Goal: Task Accomplishment & Management: Use online tool/utility

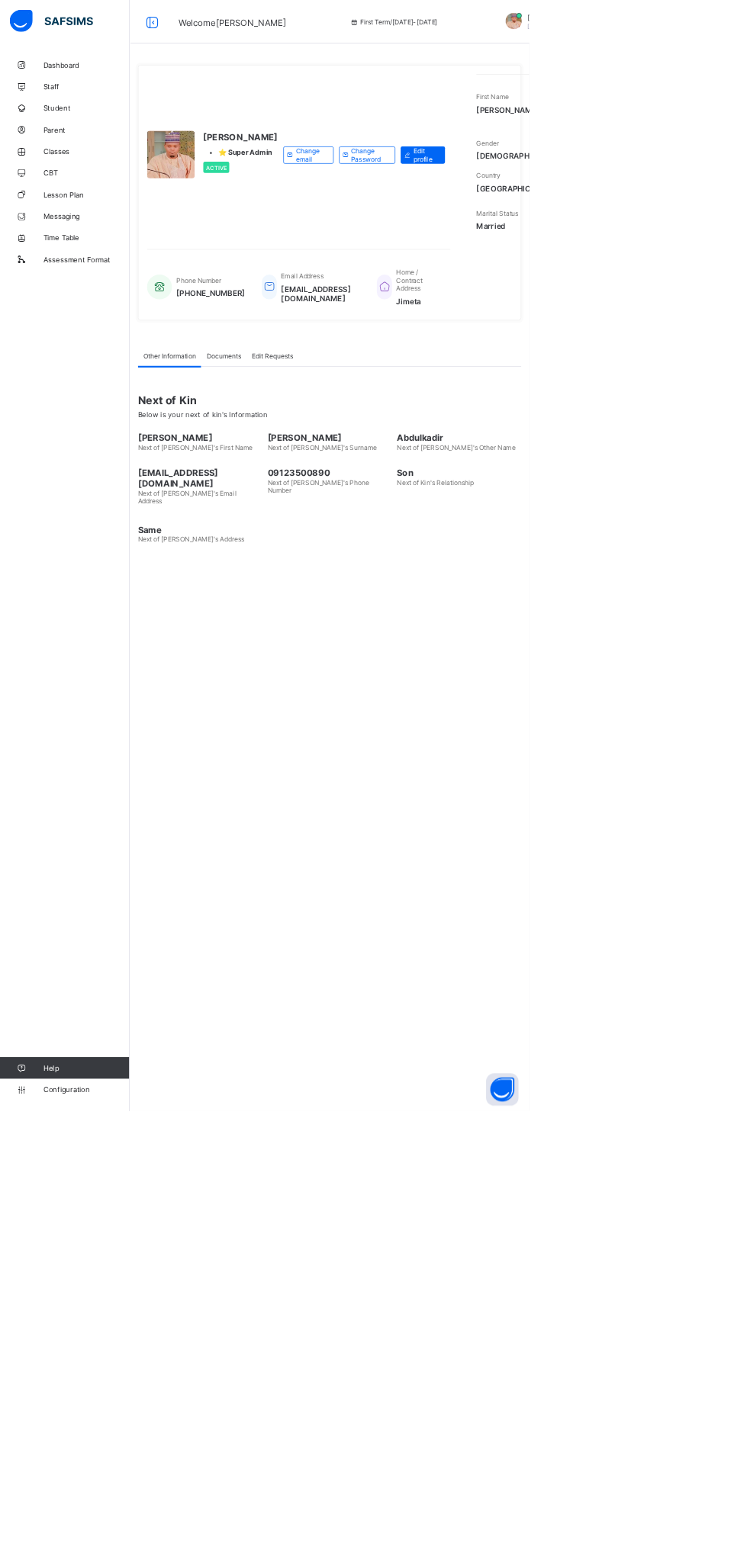
click at [83, 213] on span "Classes" at bounding box center [123, 213] width 123 height 12
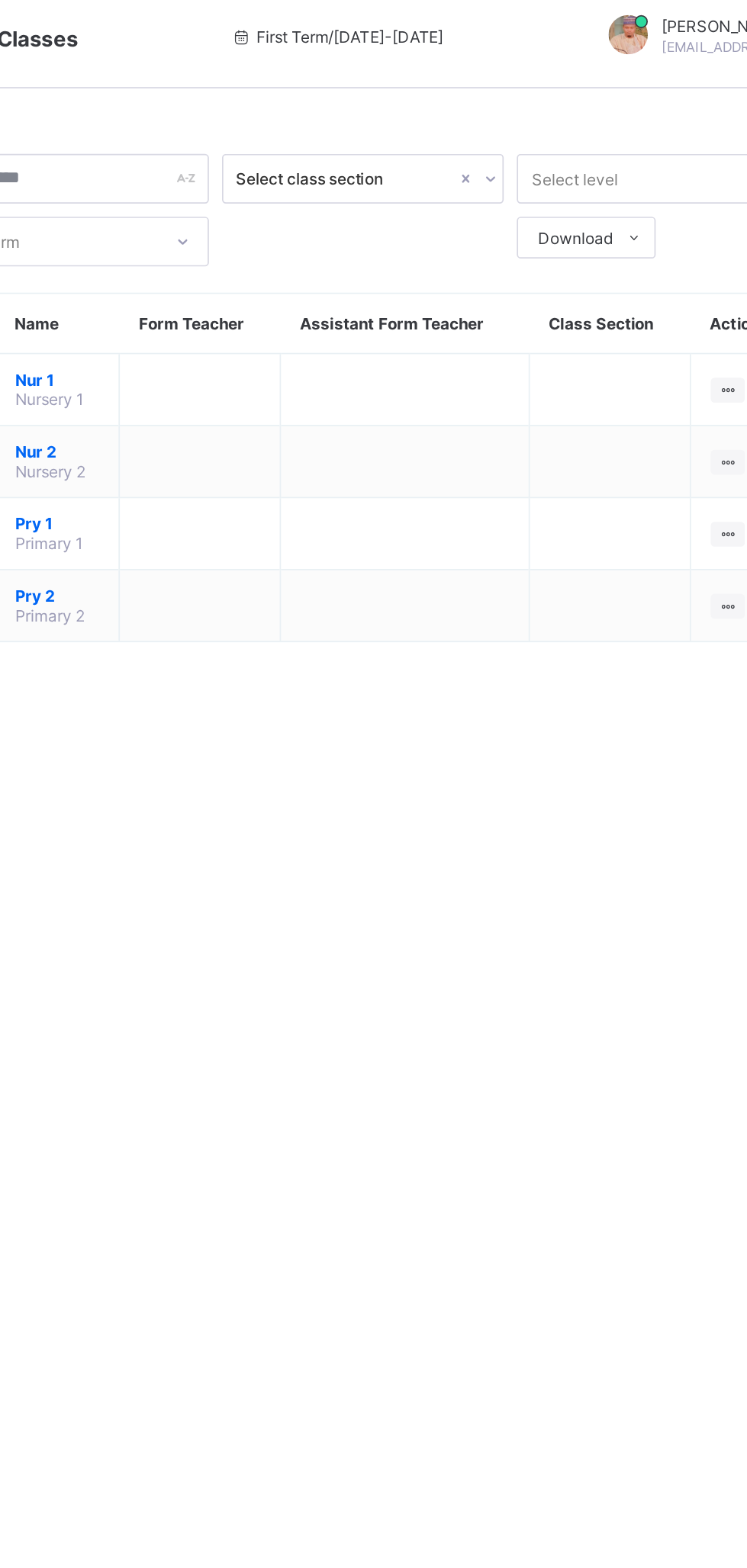
click at [678, 234] on icon at bounding box center [678, 237] width 13 height 12
click at [0, 0] on div "View Class" at bounding box center [0, 0] width 0 height 0
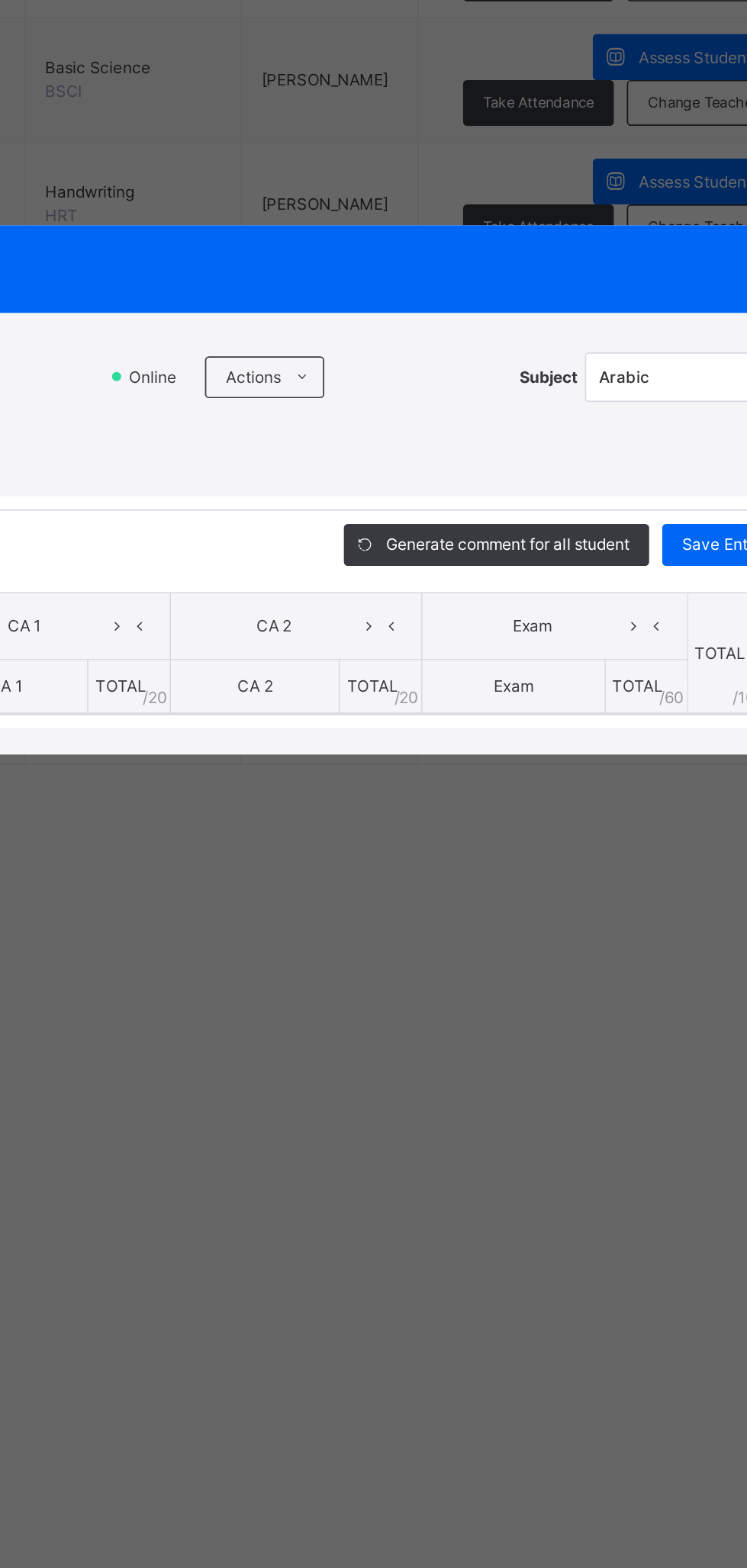
click at [443, 731] on div "Actions" at bounding box center [408, 718] width 69 height 25
click at [0, 0] on li "Upload/map score sheet" at bounding box center [0, 0] width 0 height 0
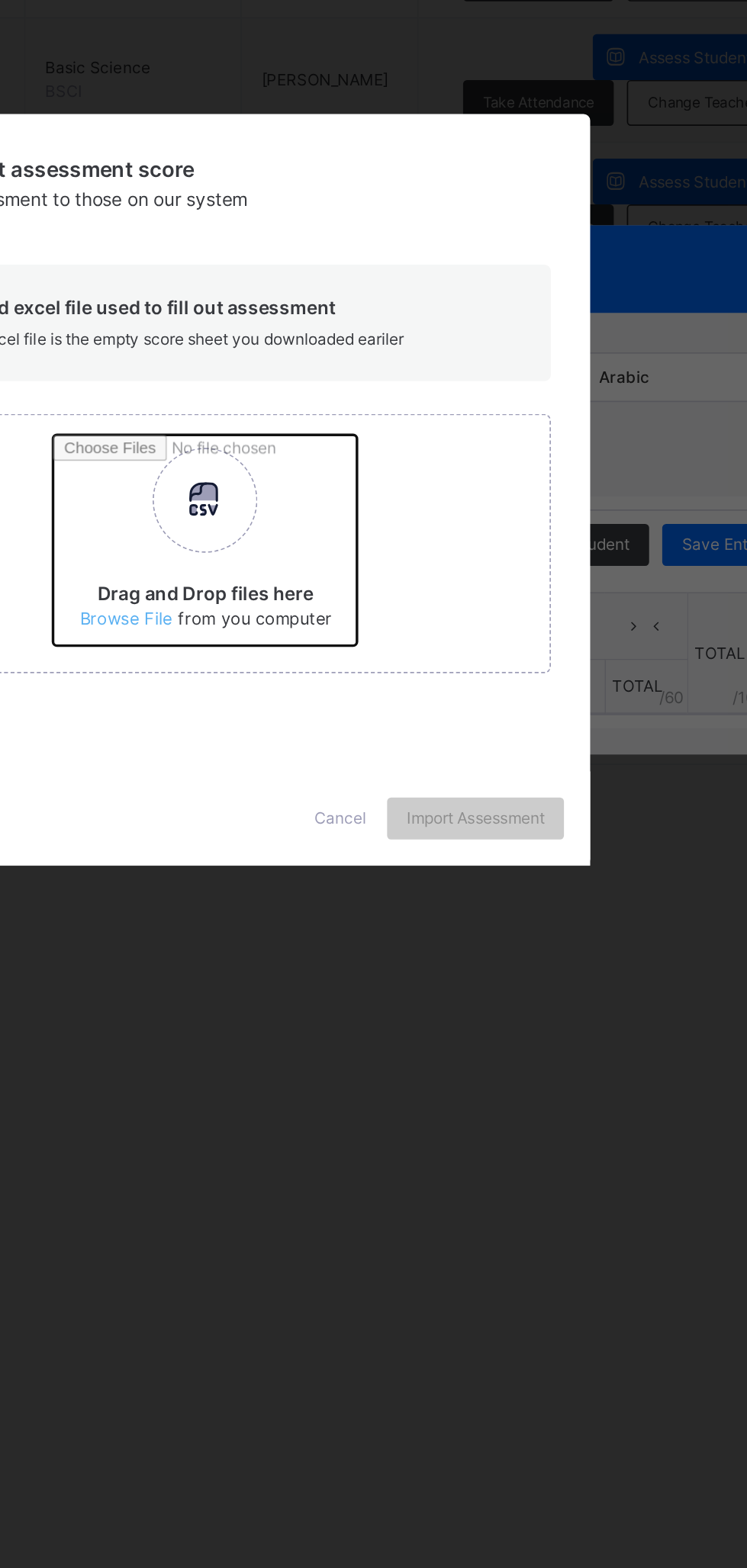
click at [486, 885] on input "Drag and Drop files here Select your Excel file Browse file Maximum size 2.5mb" at bounding box center [485, 819] width 400 height 133
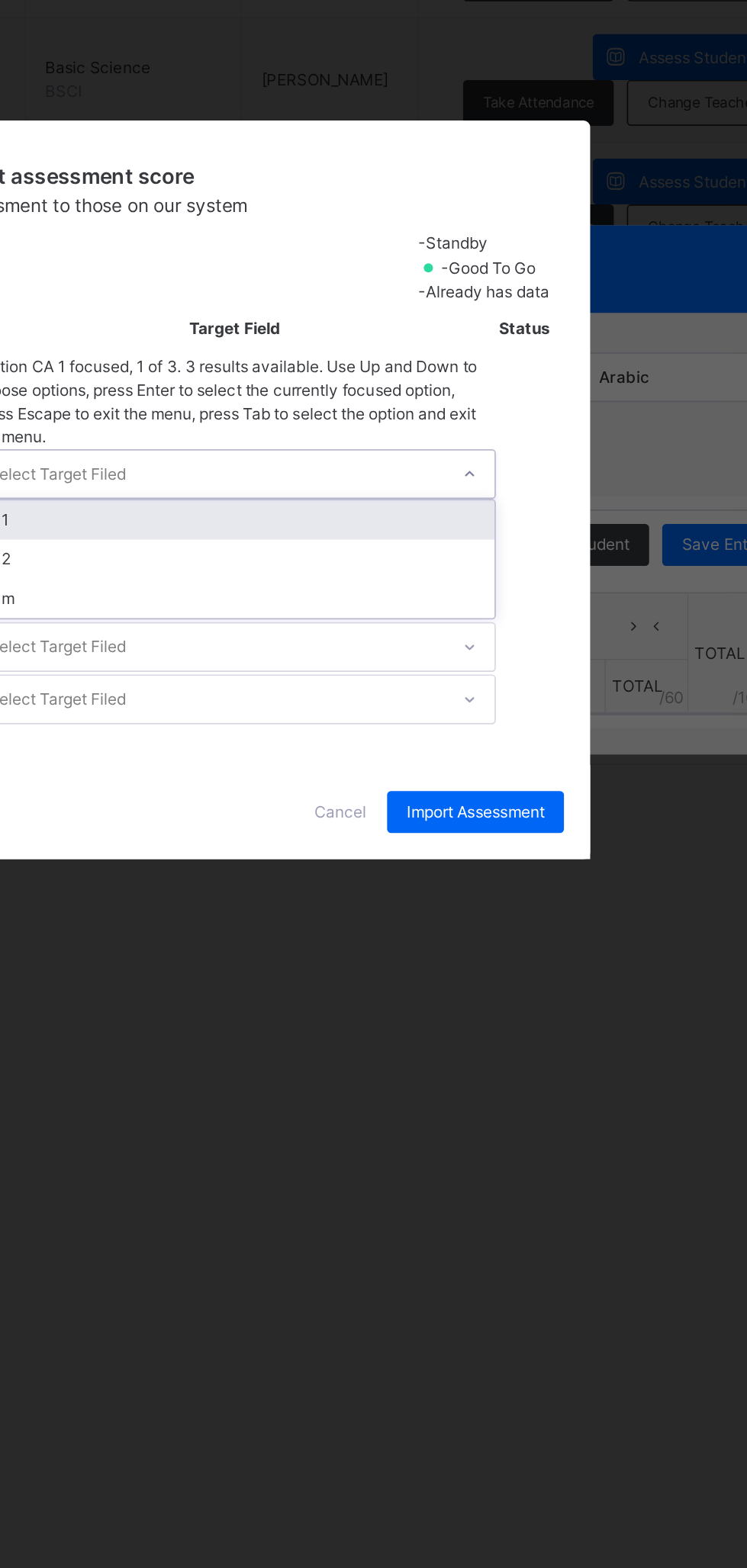
click at [542, 813] on div "CA 1" at bounding box center [390, 801] width 303 height 23
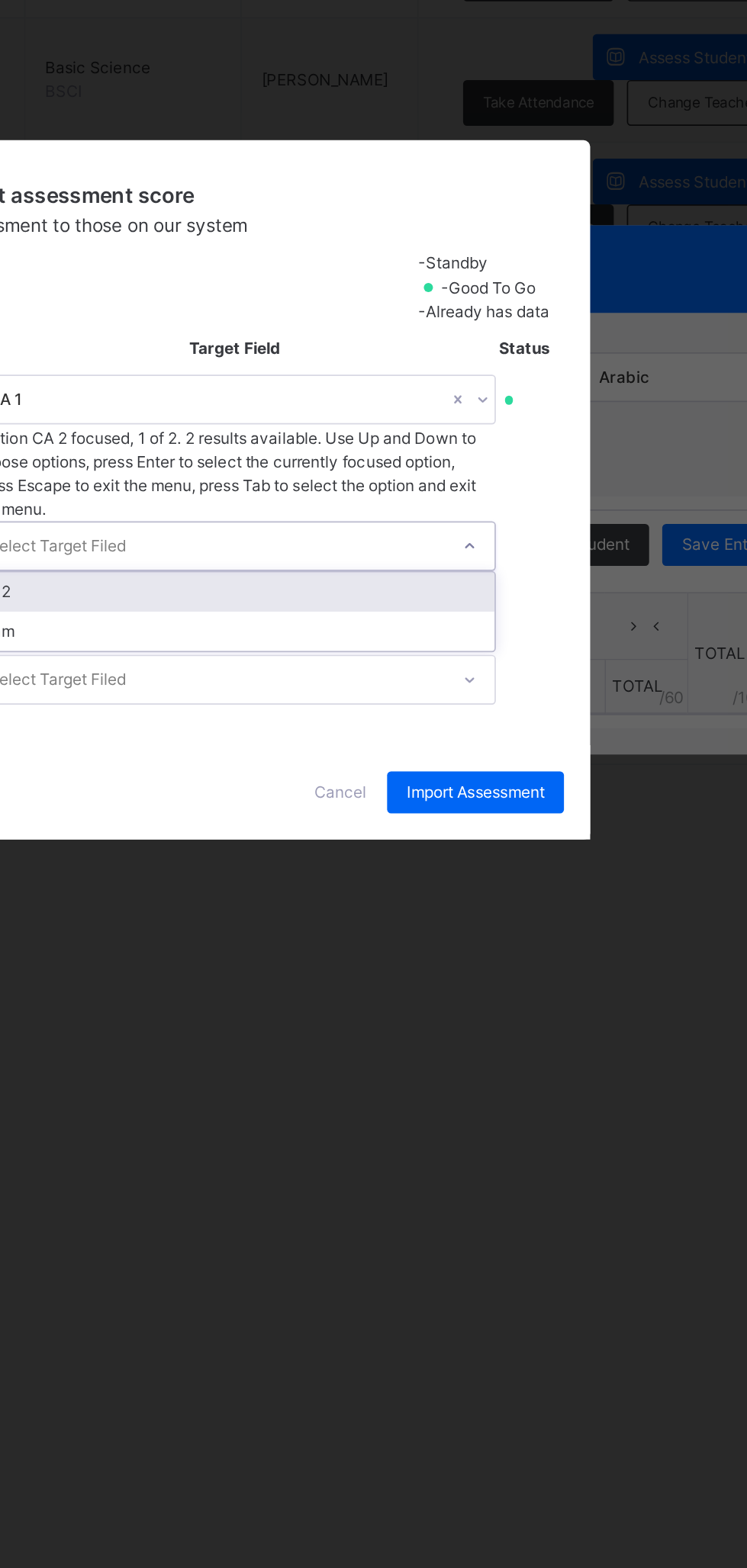
click at [542, 855] on div "CA 2" at bounding box center [390, 843] width 303 height 23
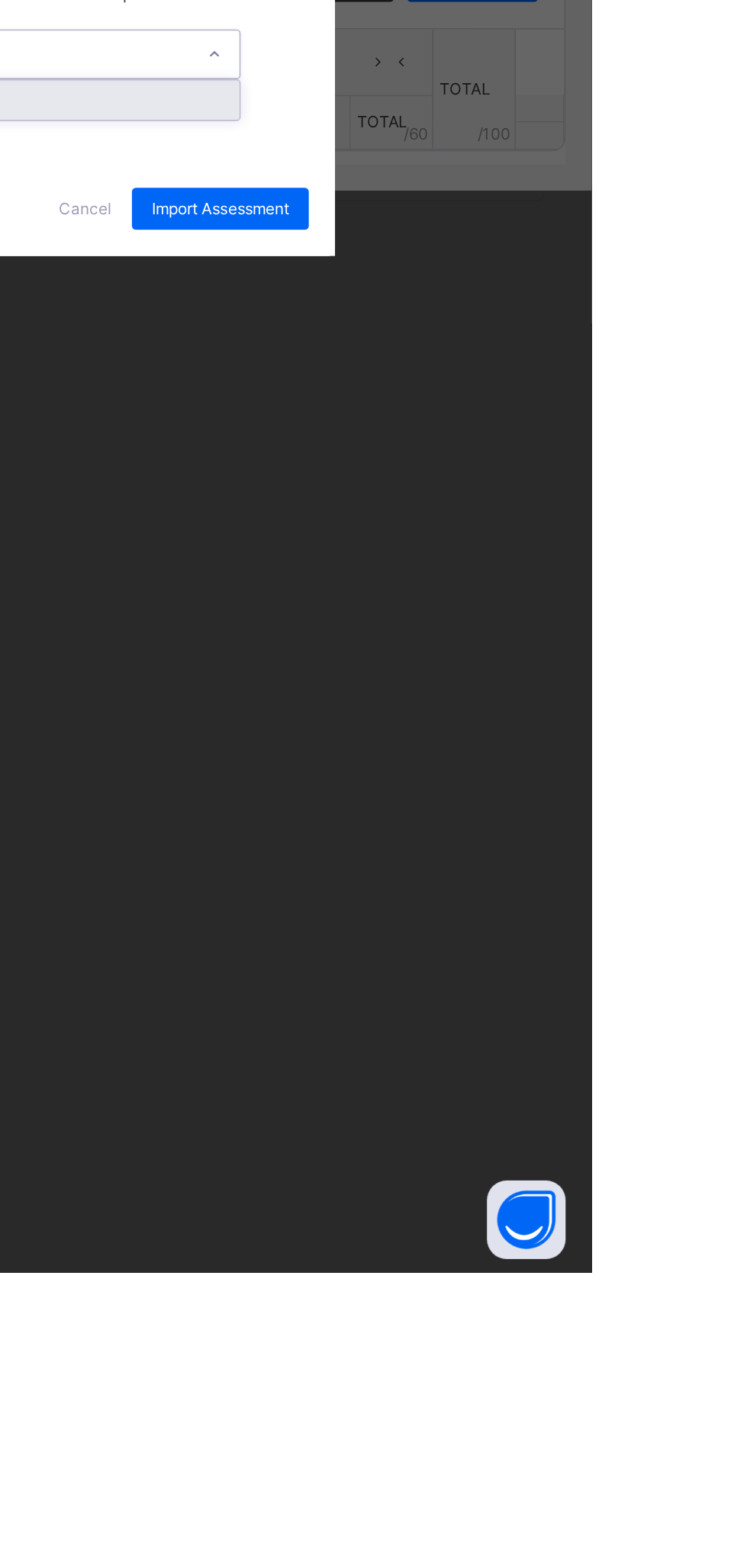
click at [741, 1340] on div "Import subject assessment score Map your assessment to those on our system -Sta…" at bounding box center [373, 784] width 747 height 1568
click at [542, 897] on div "Exam" at bounding box center [390, 885] width 303 height 23
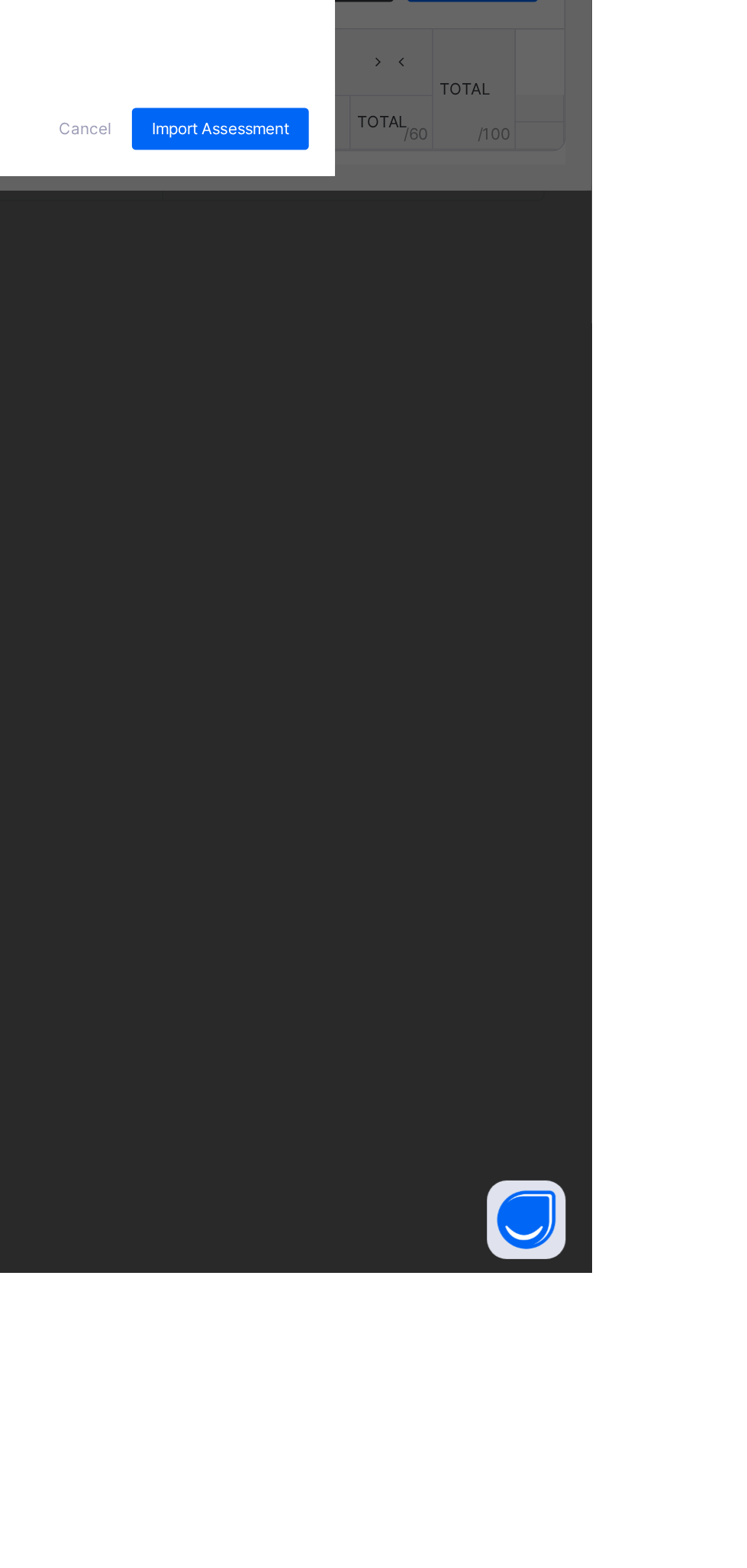
click at [571, 909] on span "Import Assessment" at bounding box center [531, 902] width 80 height 14
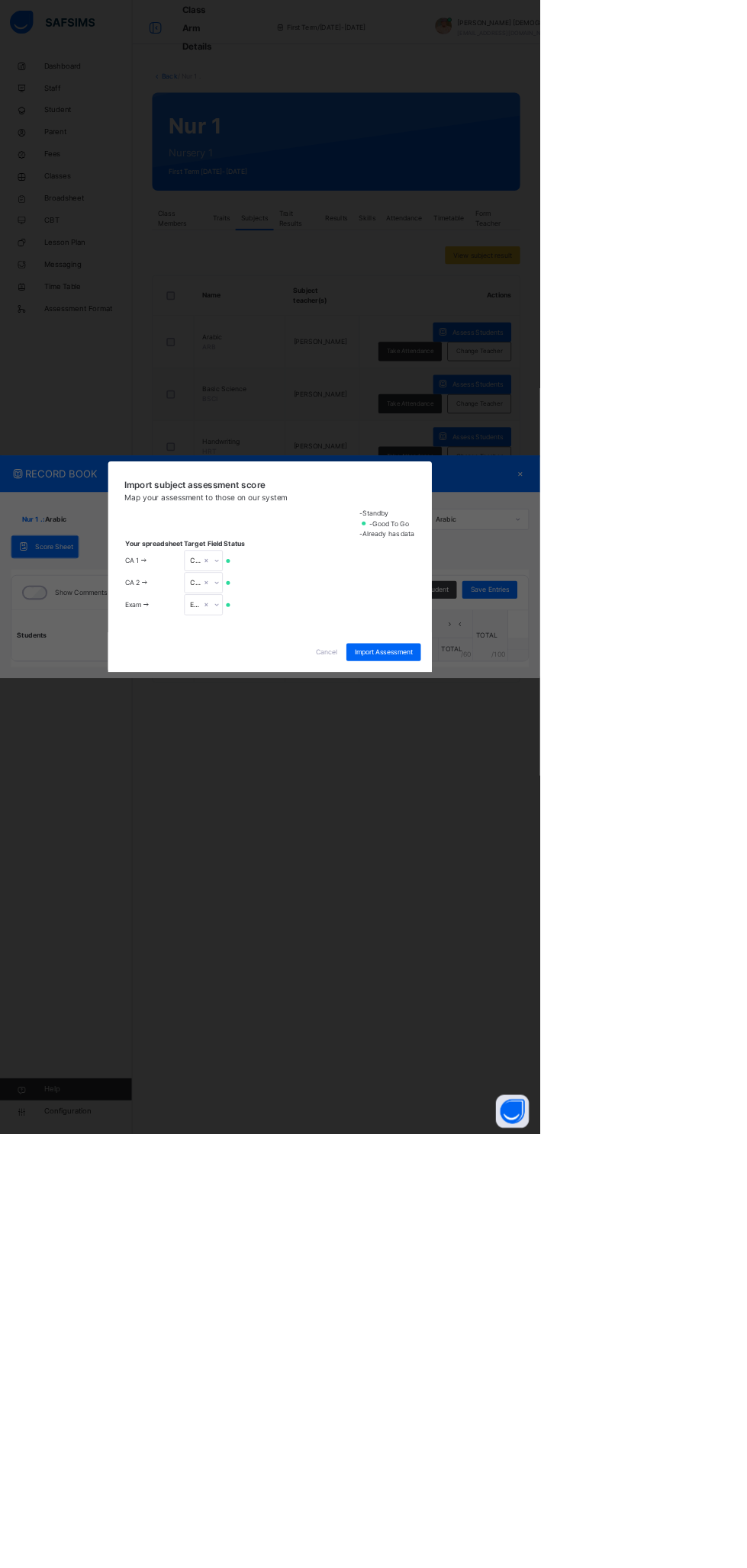
click at [479, 915] on div "Cancel" at bounding box center [452, 902] width 55 height 25
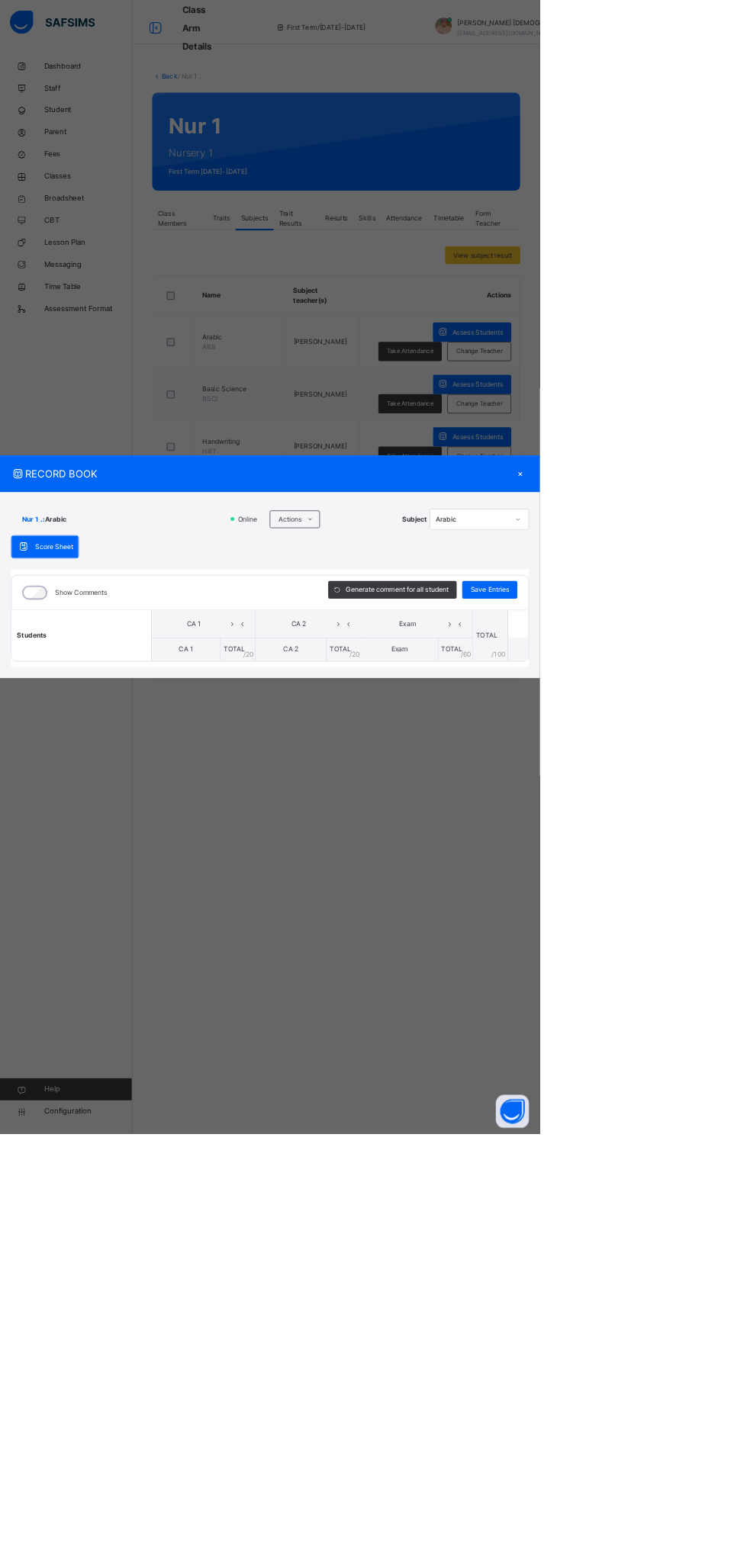
click at [731, 666] on div "×" at bounding box center [720, 655] width 23 height 21
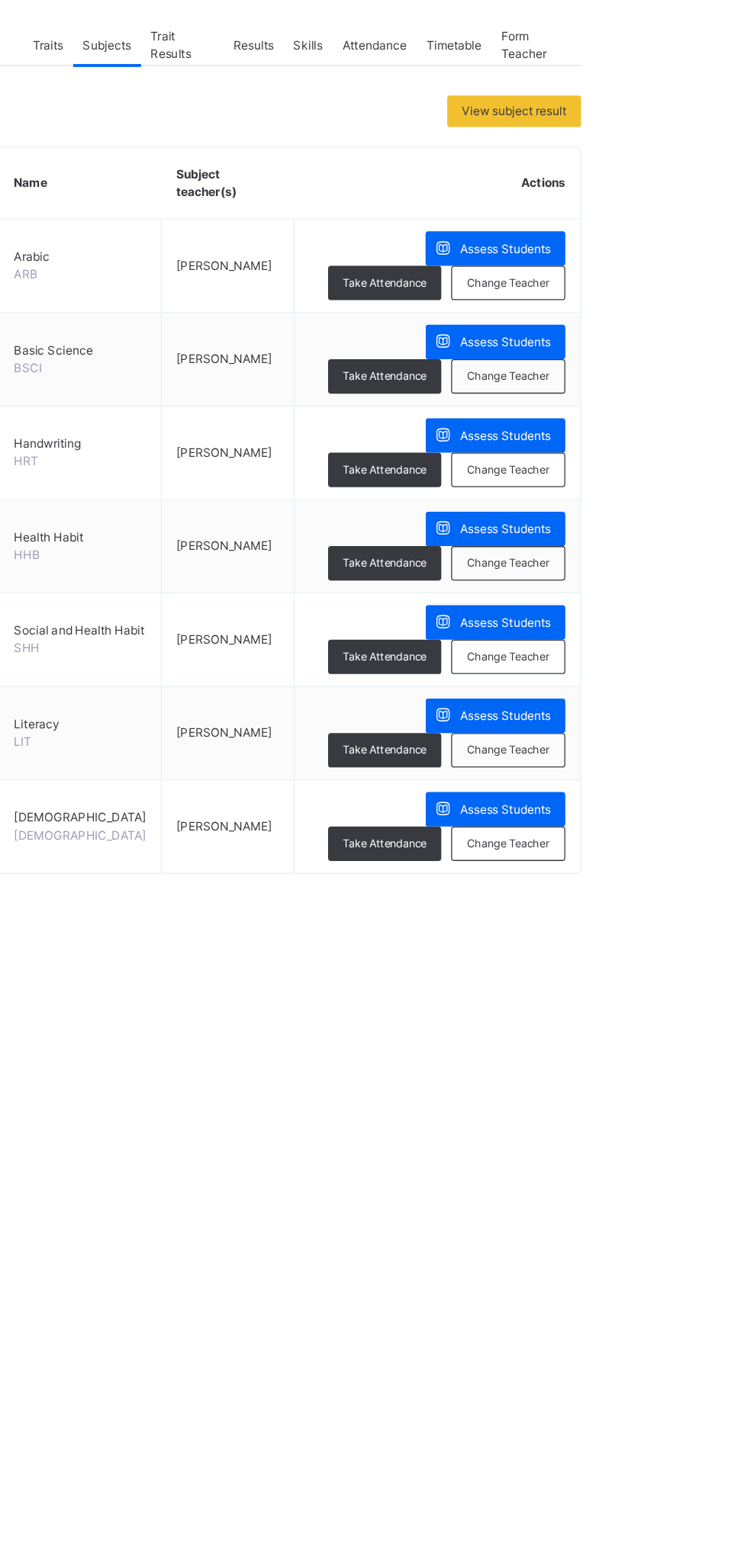
click at [667, 528] on span "Assess Students" at bounding box center [660, 532] width 70 height 14
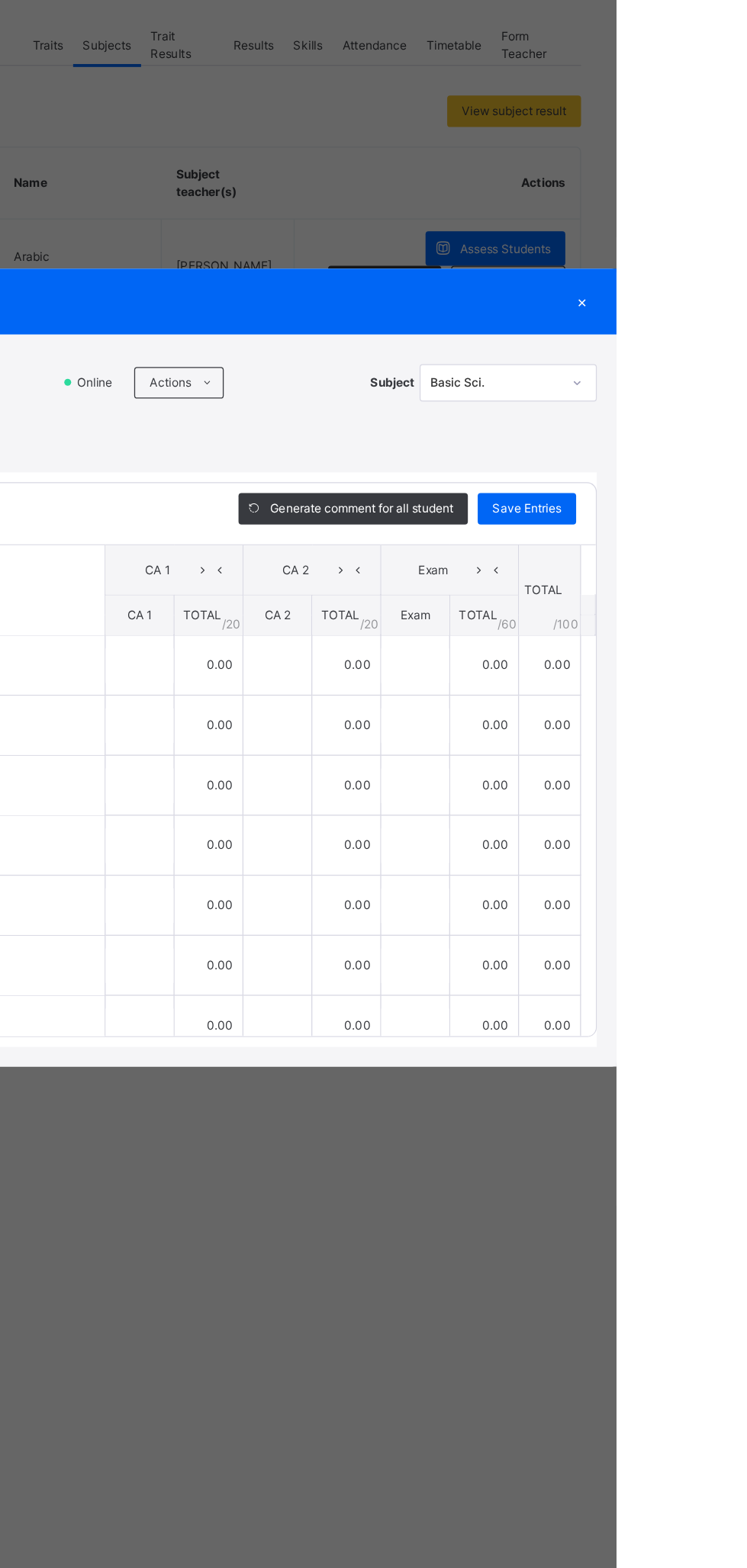
click at [436, 570] on icon at bounding box center [430, 563] width 12 height 12
click at [0, 0] on li "Upload/map score sheet" at bounding box center [0, 0] width 0 height 0
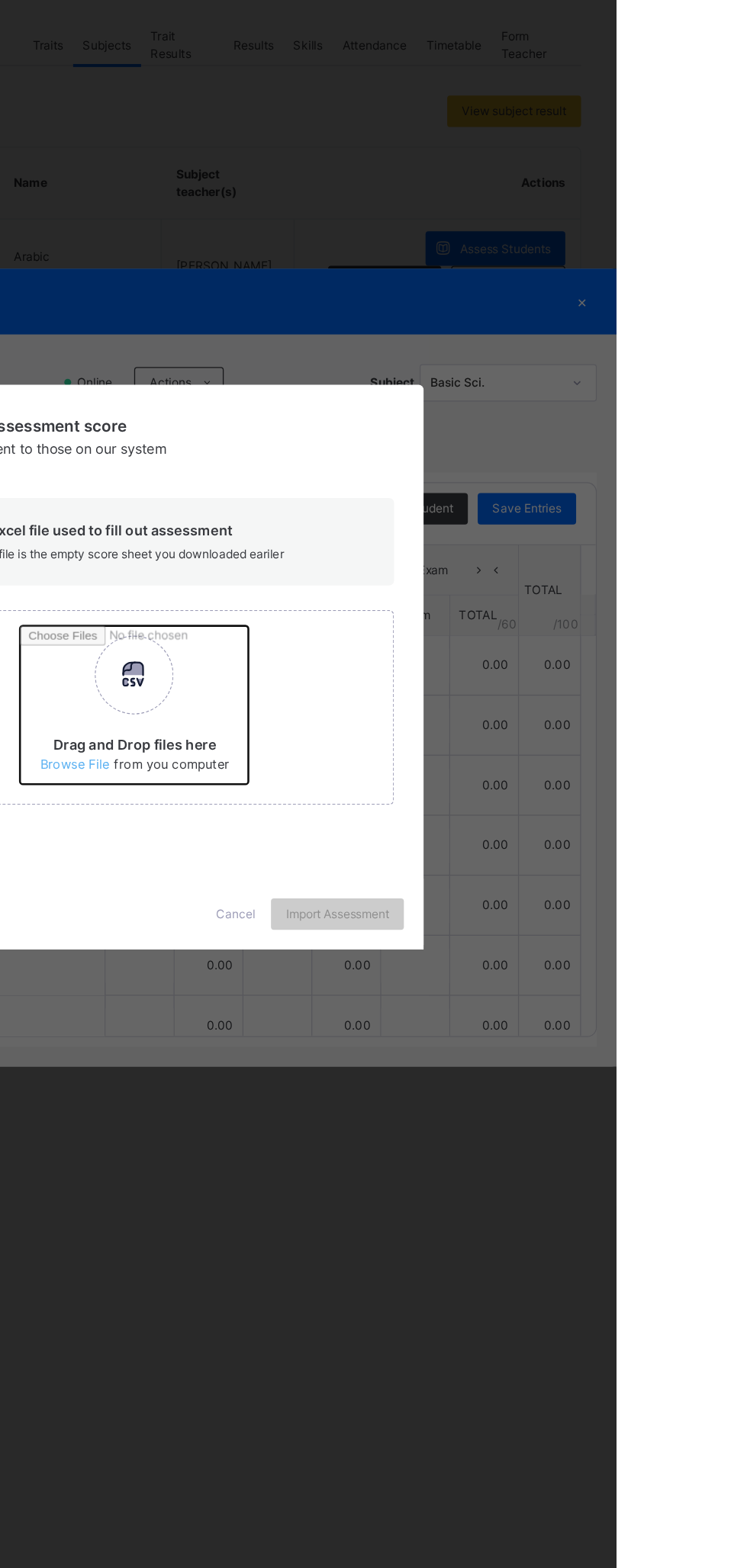
click at [496, 885] on input "Drag and Drop files here Select your Excel file Browse file Maximum size 2.5mb" at bounding box center [485, 819] width 400 height 133
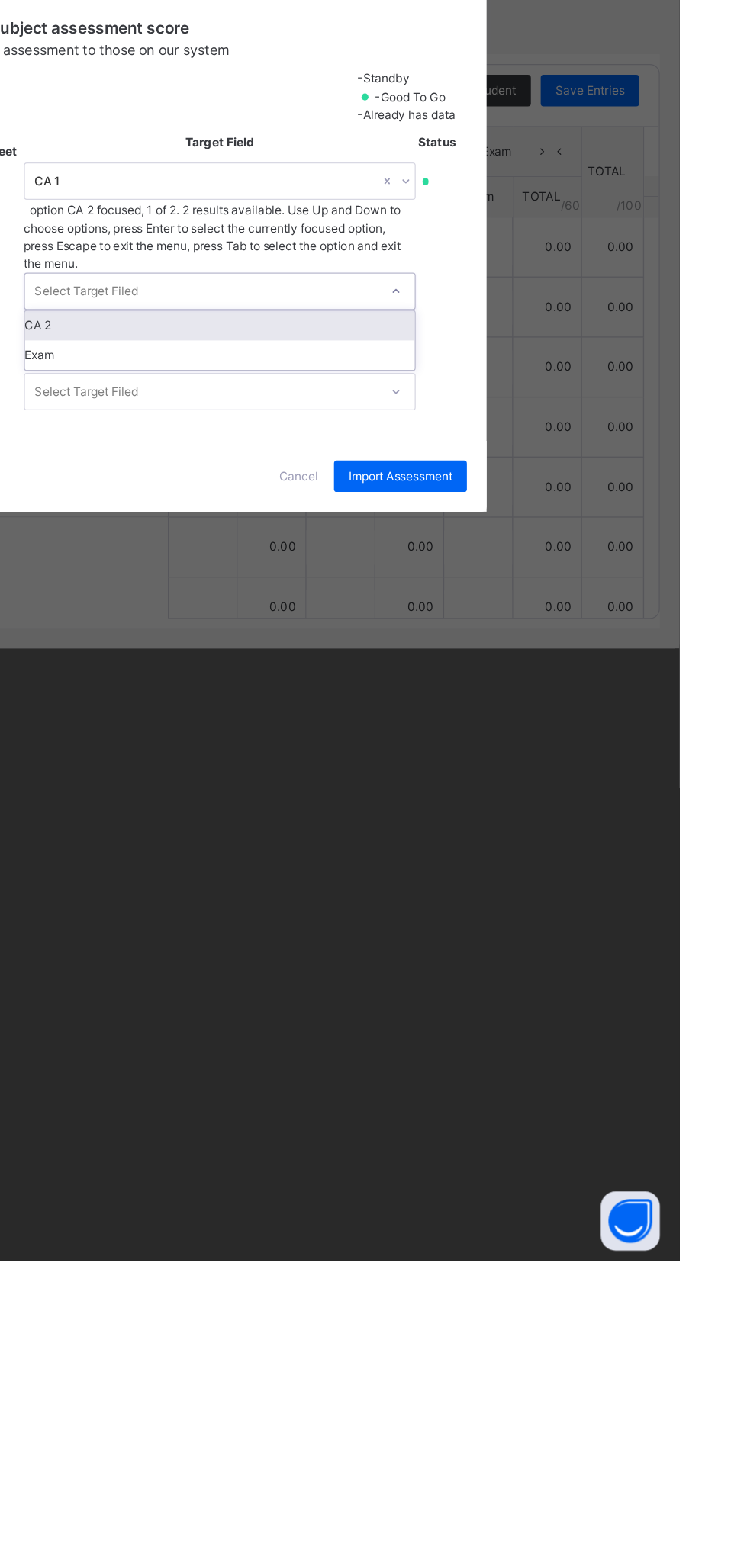
click at [542, 855] on div "CA 2" at bounding box center [390, 843] width 303 height 23
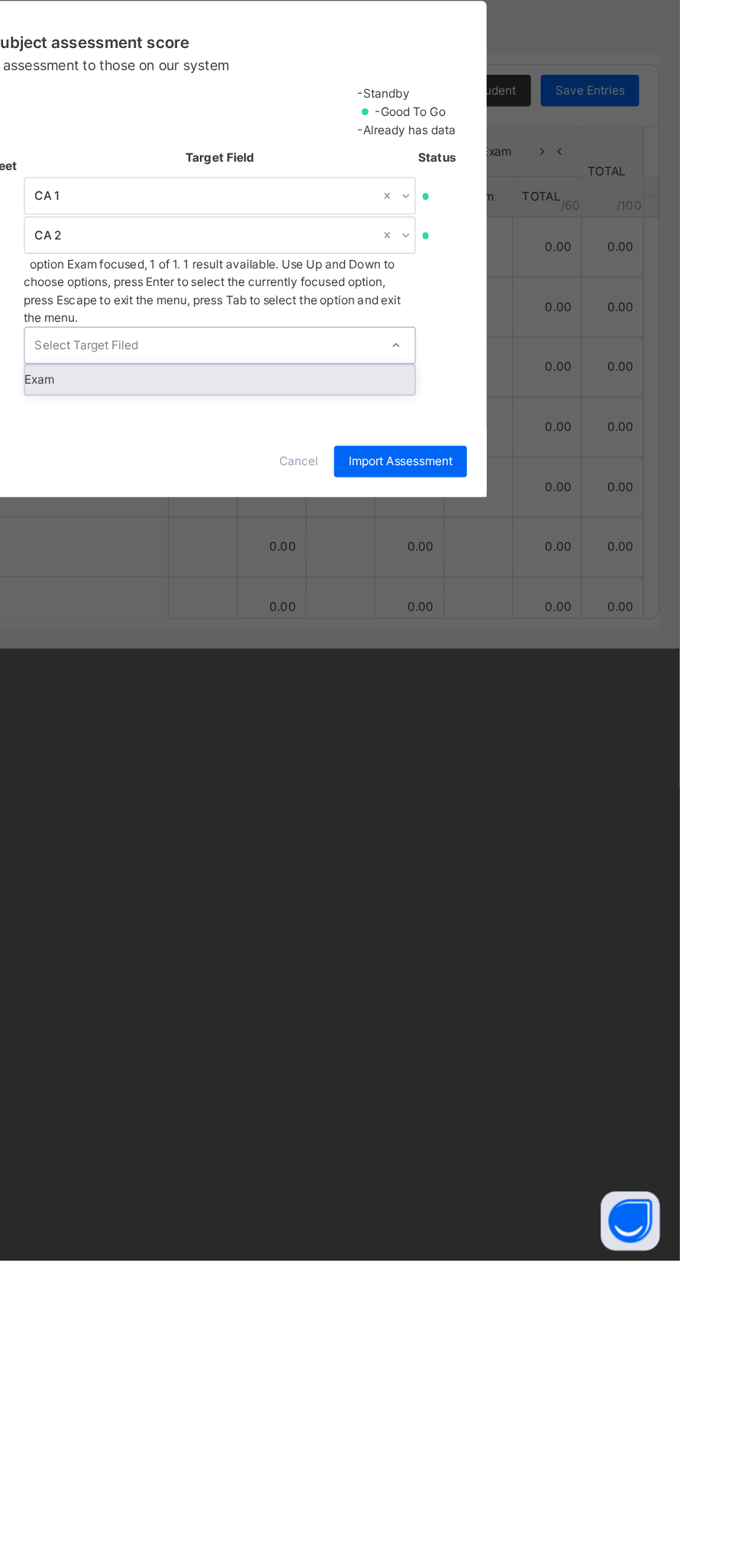
click at [542, 897] on div "Exam" at bounding box center [390, 885] width 303 height 23
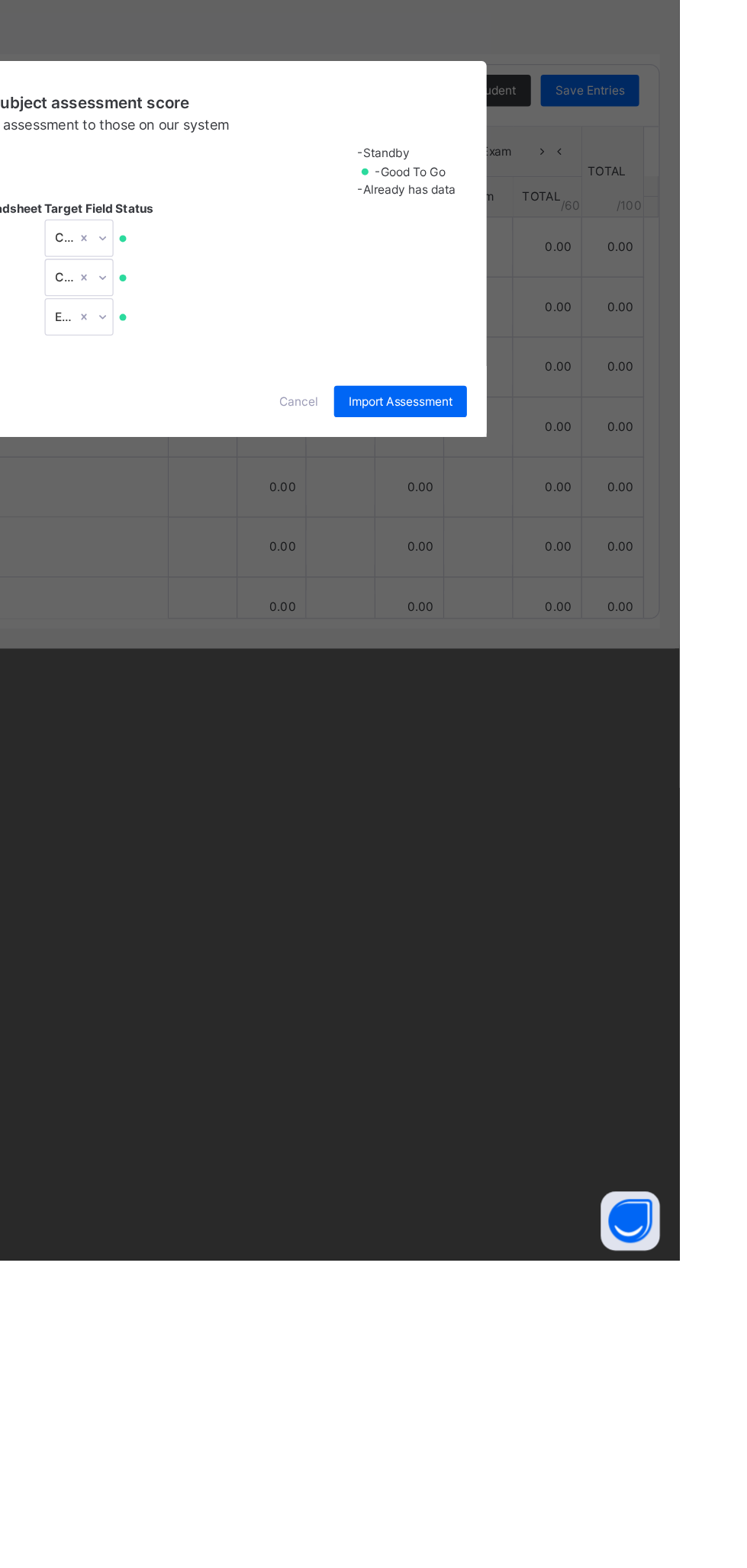
click at [571, 909] on span "Import Assessment" at bounding box center [531, 902] width 80 height 14
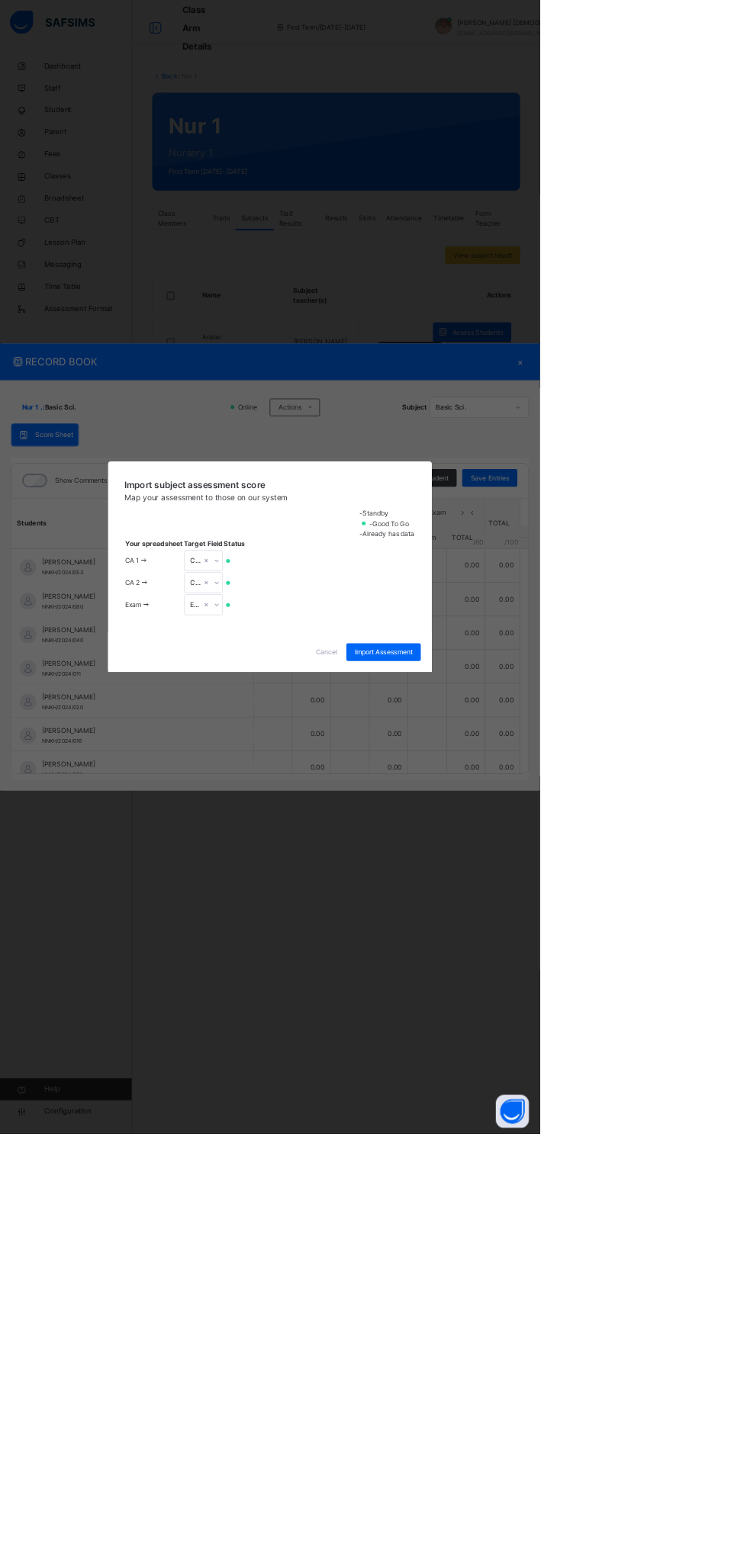
click at [467, 909] on span "Cancel" at bounding box center [451, 902] width 30 height 14
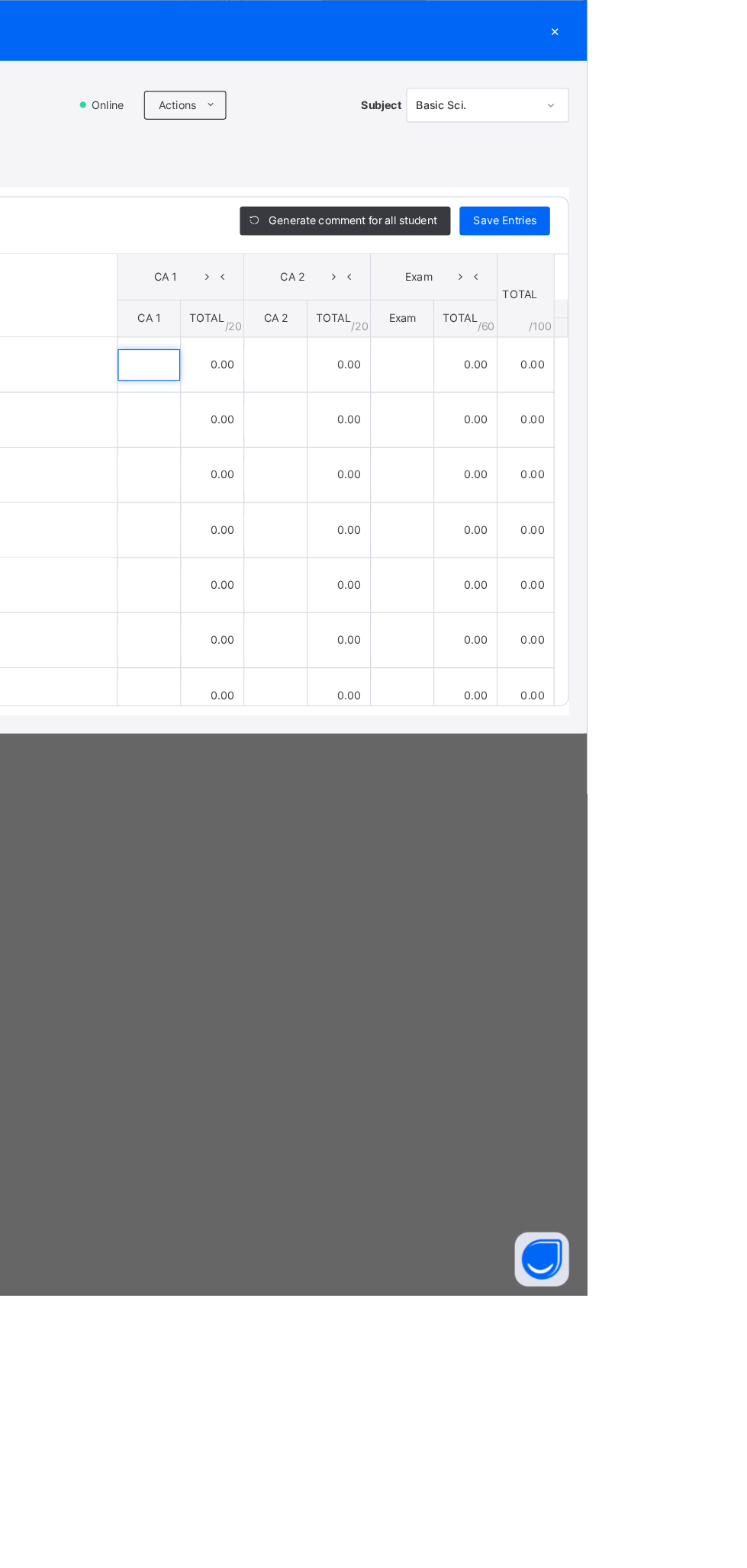
click at [404, 796] on div at bounding box center [378, 782] width 53 height 26
type input "*"
type input "**"
type input "*"
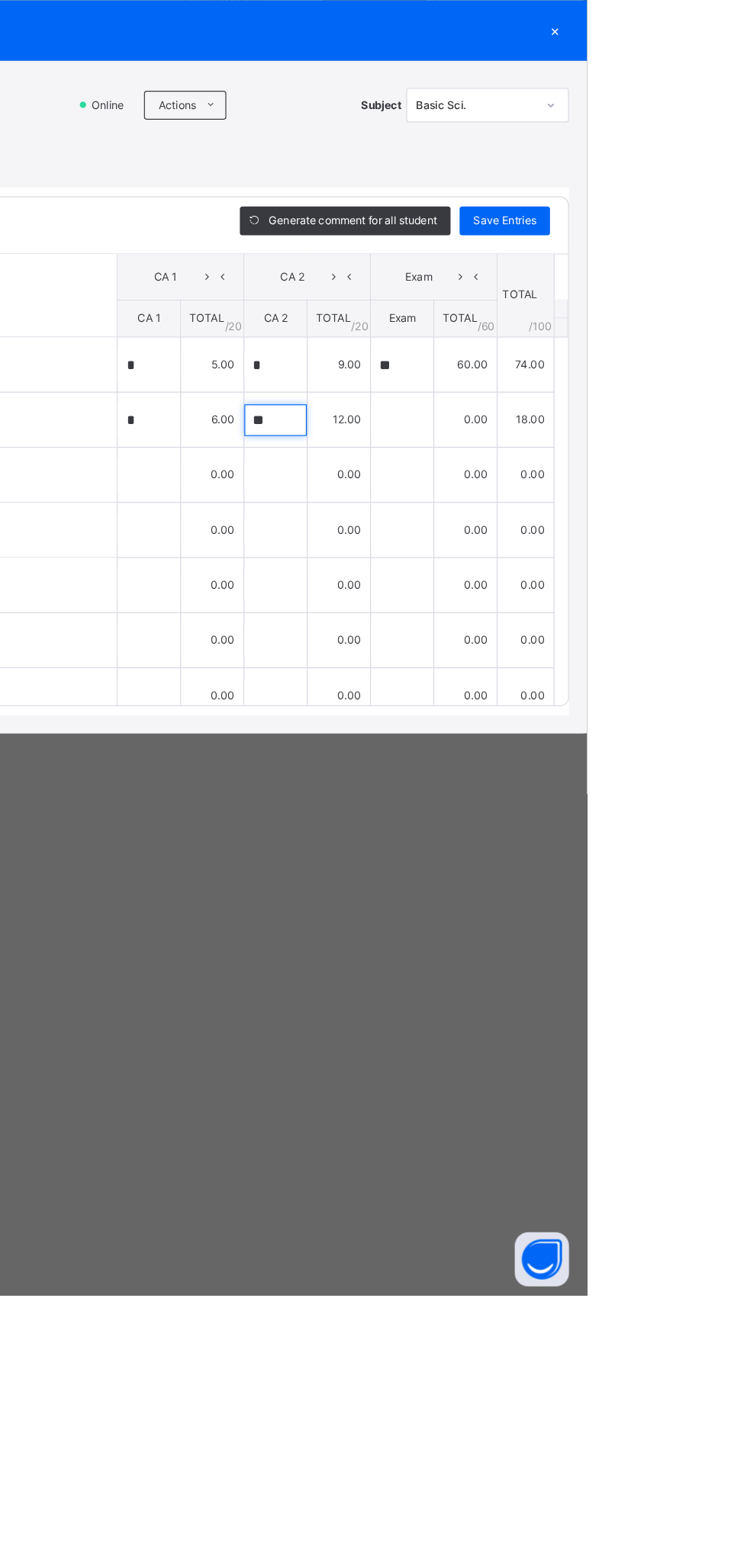
type input "**"
click at [704, 668] on span "Save Entries" at bounding box center [678, 661] width 53 height 14
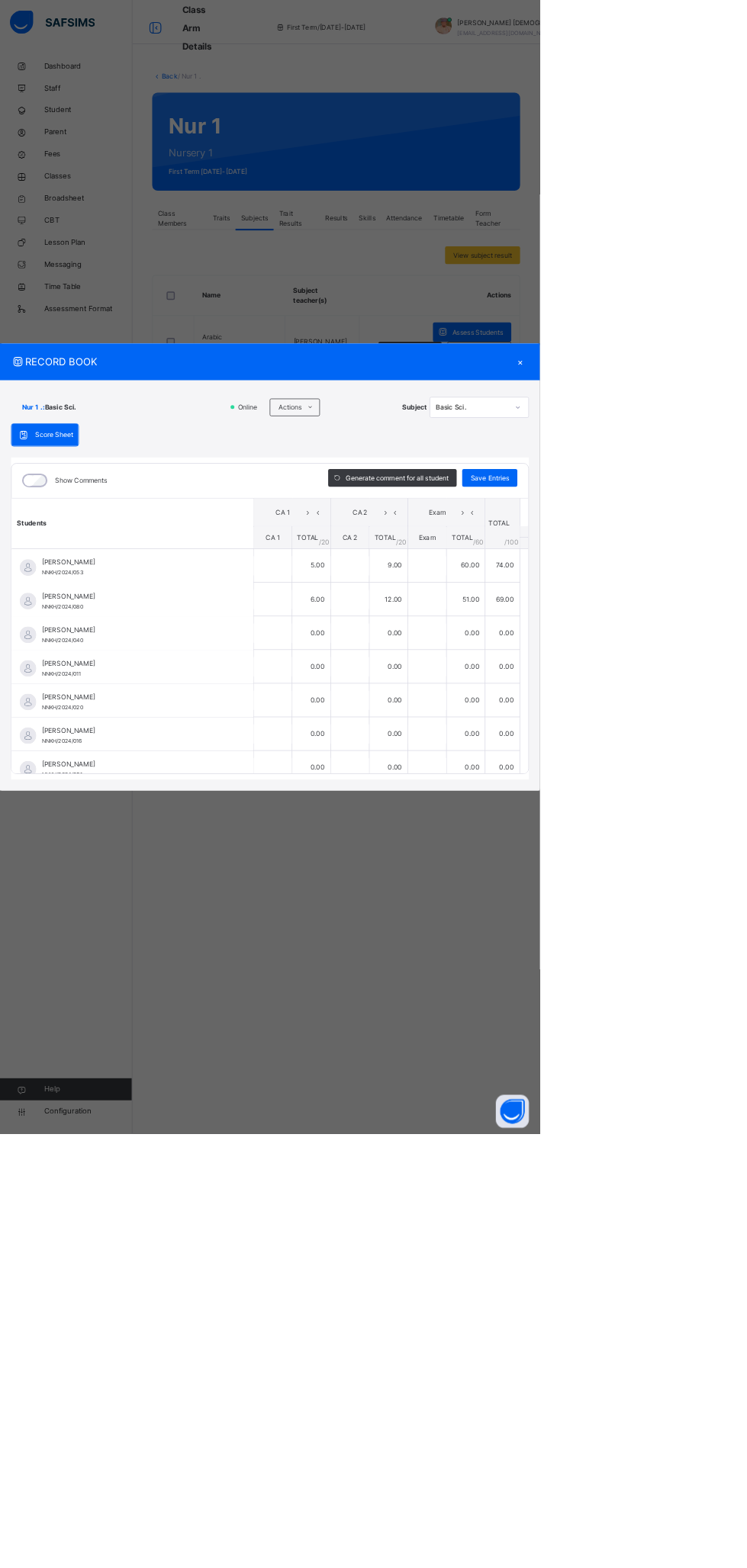
type input "*"
type input "**"
type input "*"
type input "**"
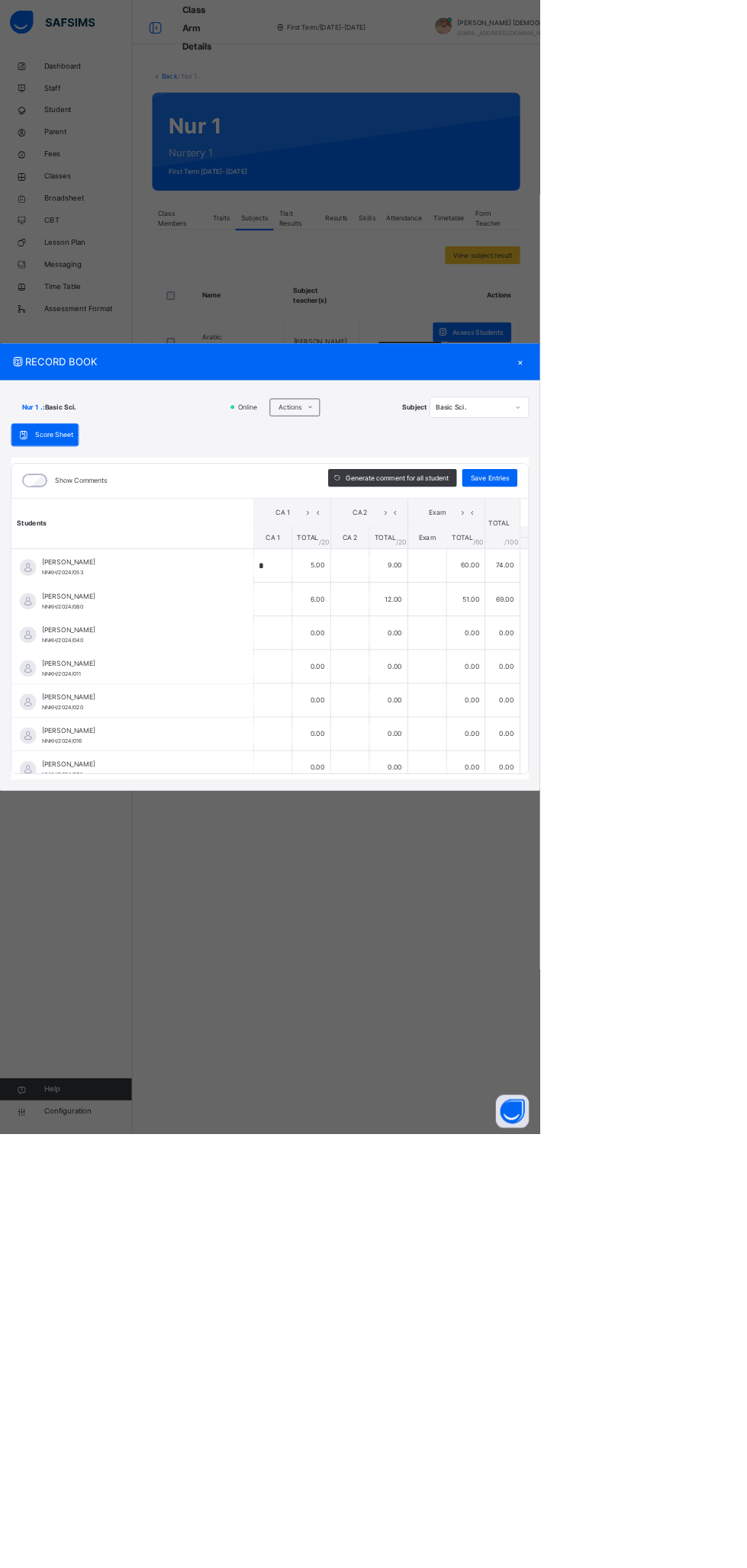
type input "**"
